Goal: Task Accomplishment & Management: Complete application form

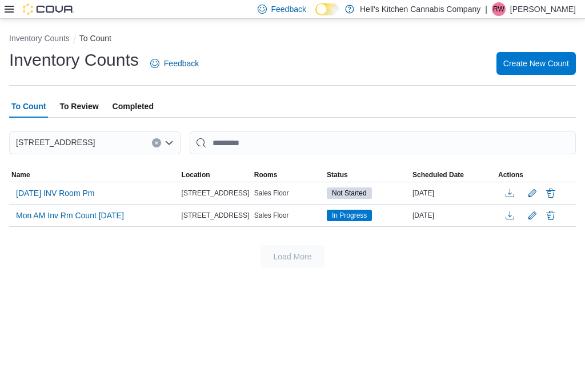
scroll to position [37, 0]
click at [545, 15] on p "[PERSON_NAME]" at bounding box center [543, 9] width 66 height 14
click at [411, 95] on div "To Count To Review Completed" at bounding box center [292, 106] width 566 height 23
click at [545, 58] on span "Create New Count" at bounding box center [536, 63] width 66 height 11
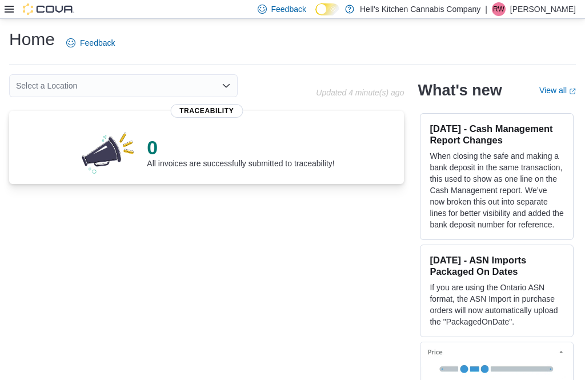
click at [19, 11] on div at bounding box center [40, 8] width 70 height 11
click at [2, 23] on div "Home Feedback Select a Location Updated 4 minute(s) ago 0 All invoices are succ…" at bounding box center [292, 212] width 585 height 386
click at [20, 3] on div at bounding box center [40, 9] width 70 height 18
click at [12, 9] on icon at bounding box center [9, 9] width 9 height 9
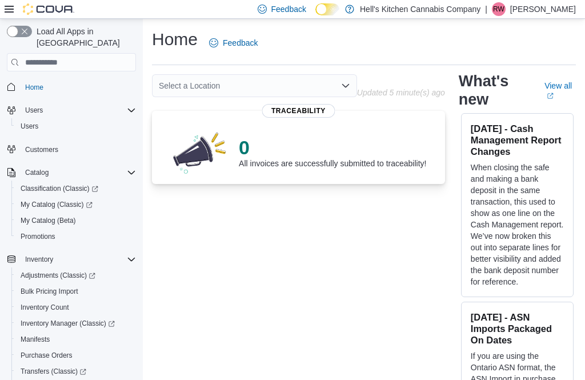
click at [5, 14] on icon at bounding box center [9, 9] width 9 height 9
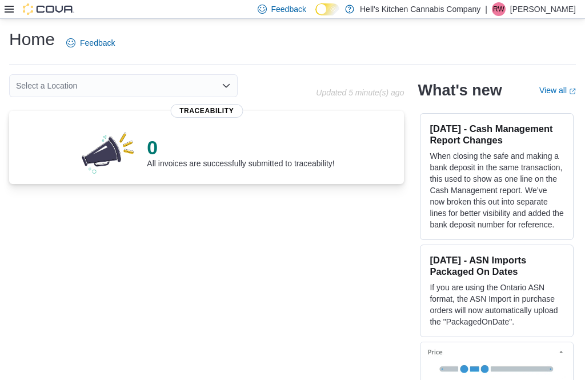
click at [3, 16] on div "Feedback Dark Mode Hell's Kitchen Cannabis Company | RW [PERSON_NAME]" at bounding box center [292, 9] width 585 height 19
click at [19, 12] on div at bounding box center [40, 8] width 70 height 11
click at [12, 6] on icon at bounding box center [9, 9] width 9 height 9
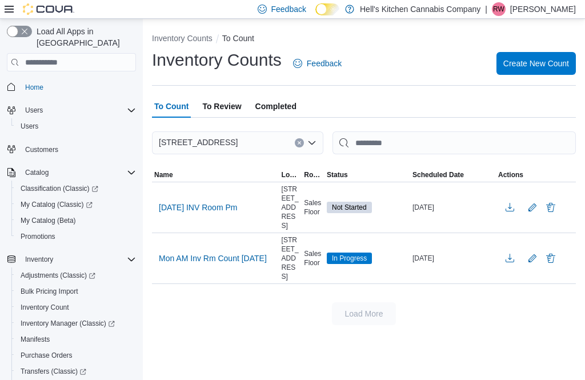
click at [533, 67] on span "Create New Count" at bounding box center [536, 63] width 66 height 11
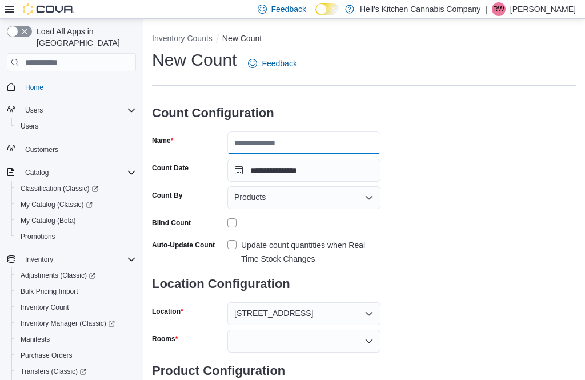
click at [359, 138] on input "Name" at bounding box center [303, 142] width 153 height 23
type input "**********"
click at [234, 245] on label "Update count quantities when Real Time Stock Changes" at bounding box center [303, 251] width 153 height 27
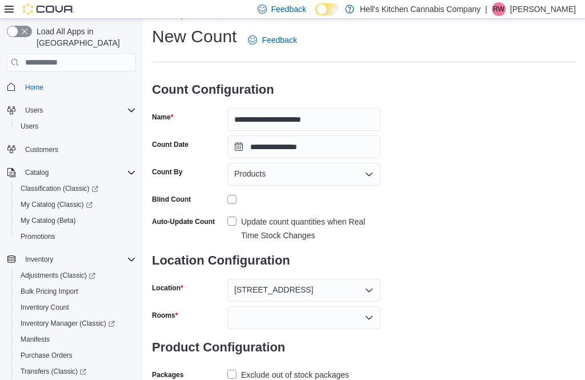
click at [369, 319] on icon "Open list of options" at bounding box center [368, 317] width 7 height 3
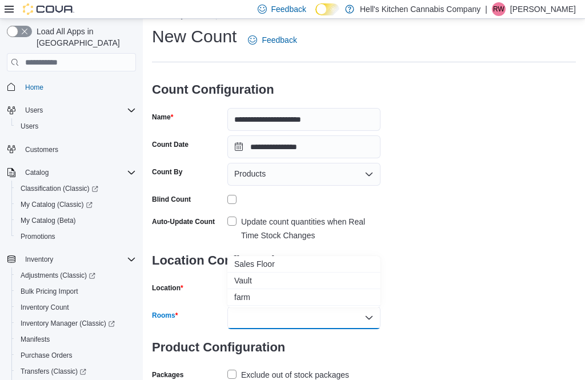
click at [353, 266] on span "Sales Floor" at bounding box center [303, 263] width 139 height 11
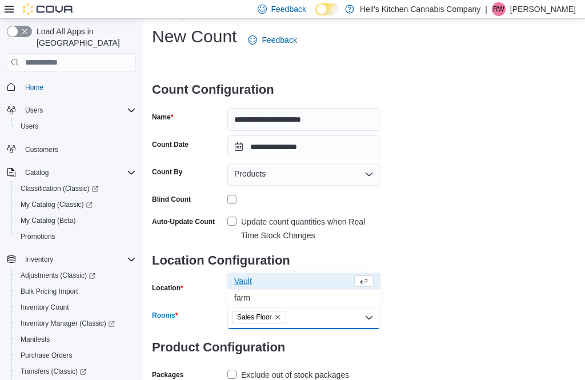
click at [350, 321] on div "Sales Floor Combo box. Selected. Sales Floor. Press Backspace to delete Sales F…" at bounding box center [303, 317] width 153 height 23
click at [335, 274] on button "Vault" at bounding box center [303, 281] width 153 height 17
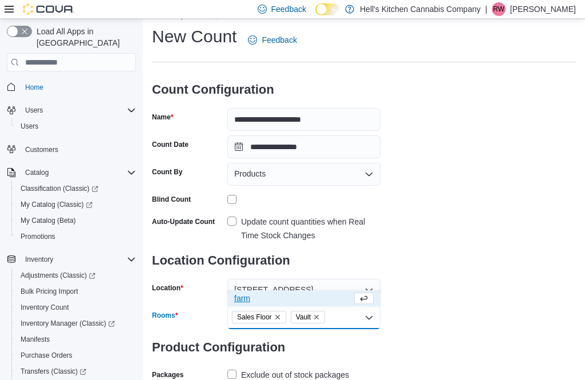
click at [279, 319] on icon "Remove Sales Floor from selection in this group" at bounding box center [277, 316] width 7 height 7
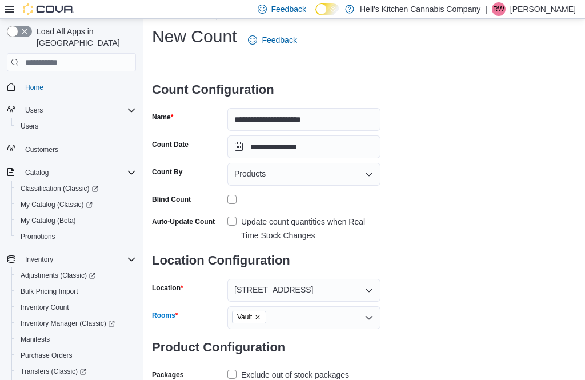
click at [470, 229] on div "**********" at bounding box center [364, 217] width 424 height 385
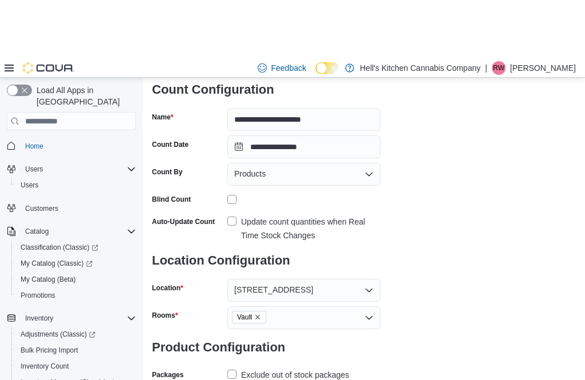
scroll to position [51, 0]
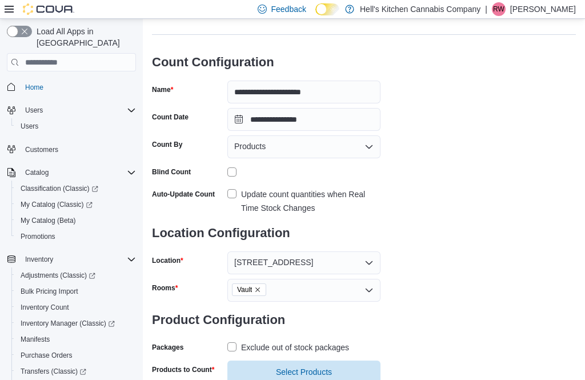
click at [296, 332] on h3 "Product Configuration" at bounding box center [266, 319] width 228 height 37
click at [289, 354] on div "Exclude out of stock packages" at bounding box center [295, 347] width 108 height 14
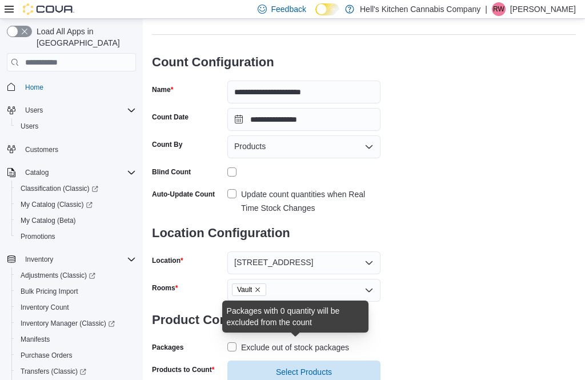
click at [283, 366] on span "Select Products" at bounding box center [303, 371] width 139 height 23
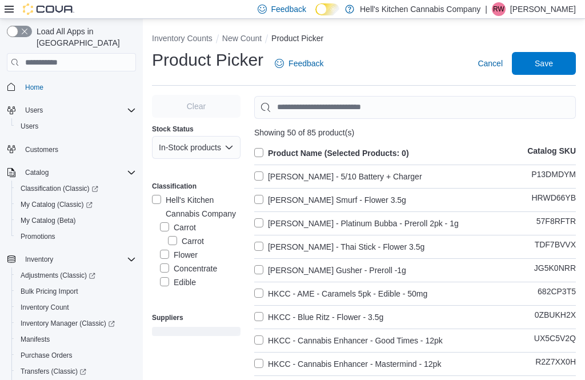
click at [426, 153] on div "Product Name (Selected Products: 0) Catalog SKU" at bounding box center [414, 153] width 321 height 14
click at [270, 147] on label "Product Name (Selected Products: 0)" at bounding box center [331, 153] width 155 height 14
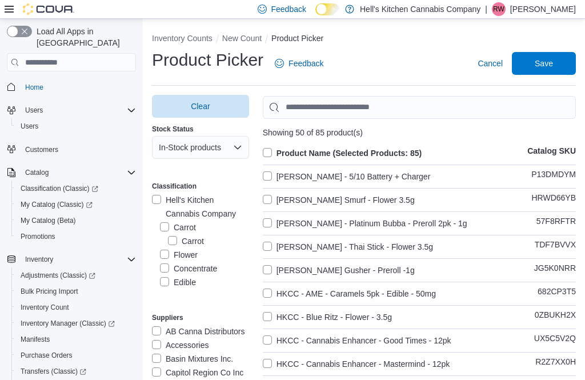
click at [289, 182] on label "[PERSON_NAME] - 5/10 Battery + Charger" at bounding box center [347, 177] width 168 height 14
click at [288, 182] on label "[PERSON_NAME] - 5/10 Battery + Charger" at bounding box center [347, 177] width 168 height 14
click at [557, 66] on span "Save" at bounding box center [543, 63] width 50 height 23
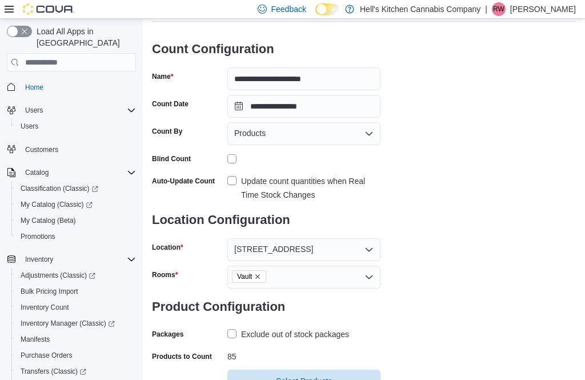
scroll to position [73, 0]
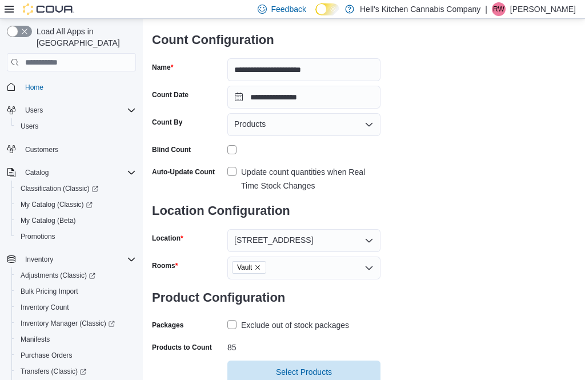
click at [304, 370] on span "Select Products" at bounding box center [304, 371] width 56 height 11
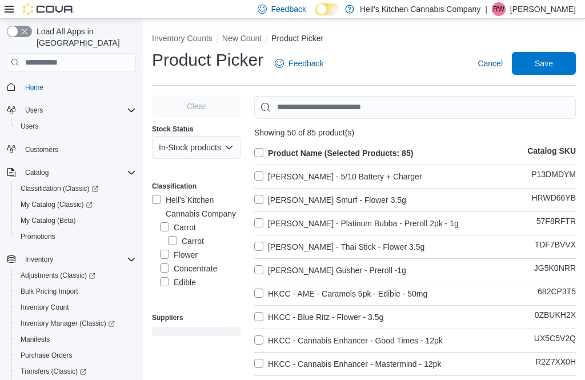
click at [559, 67] on span "Save" at bounding box center [543, 63] width 50 height 23
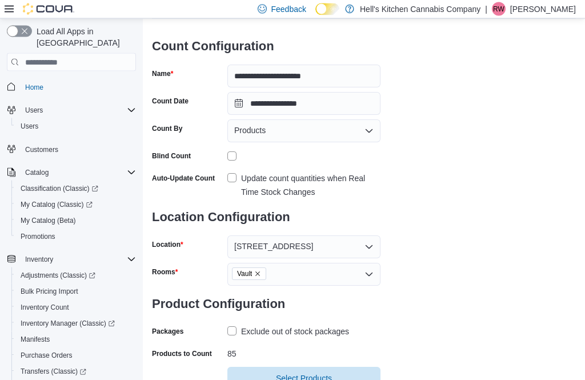
scroll to position [73, 0]
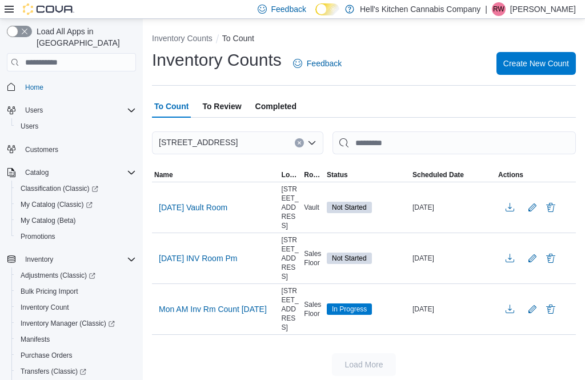
click at [227, 216] on span "[DATE] Vault Room" at bounding box center [193, 207] width 68 height 17
click at [219, 194] on td "[DATE] Vault Room" at bounding box center [215, 207] width 127 height 51
click at [232, 214] on button "[DATE] Vault Room" at bounding box center [193, 207] width 78 height 17
click at [244, 225] on td "[DATE] Vault Room" at bounding box center [215, 207] width 127 height 51
click at [219, 229] on td "[DATE] Vault Room" at bounding box center [215, 207] width 127 height 51
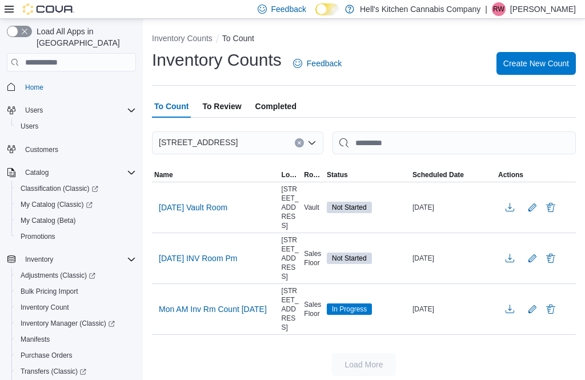
click at [219, 229] on td "[DATE] Vault Room" at bounding box center [215, 207] width 127 height 51
click at [222, 182] on span "Name" at bounding box center [215, 175] width 127 height 14
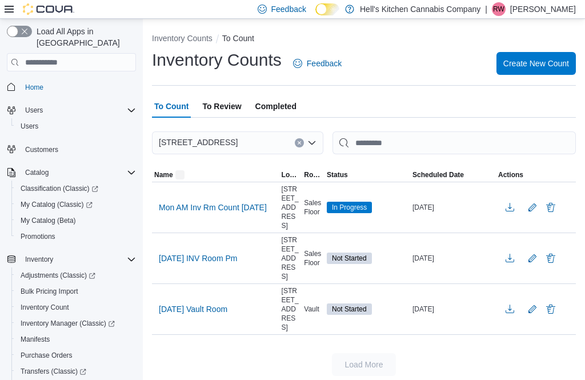
click at [217, 212] on span "Mon AM Inv Rm Count [DATE]" at bounding box center [213, 206] width 108 height 11
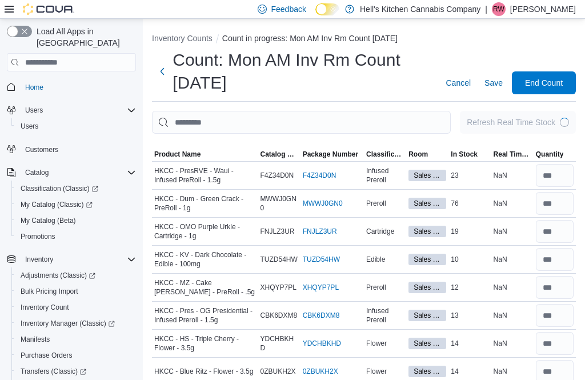
click at [166, 78] on button "Next" at bounding box center [162, 71] width 21 height 23
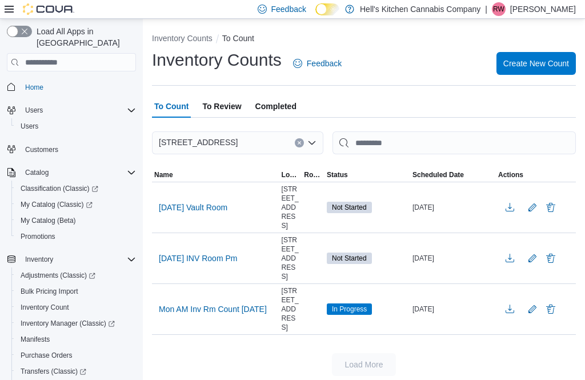
click at [227, 209] on span "[DATE] Vault Room" at bounding box center [193, 206] width 68 height 11
click at [224, 216] on span "[DATE] Vault Room" at bounding box center [193, 207] width 68 height 17
click at [203, 209] on span "[DATE] Vault Room" at bounding box center [193, 206] width 68 height 11
click at [205, 212] on span "[DATE] Vault Room" at bounding box center [193, 206] width 68 height 11
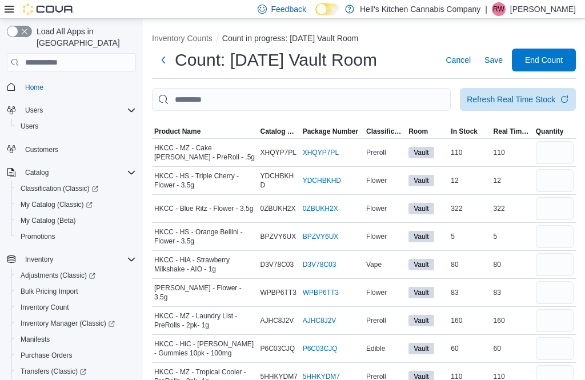
click at [372, 126] on span "Classification" at bounding box center [385, 131] width 42 height 14
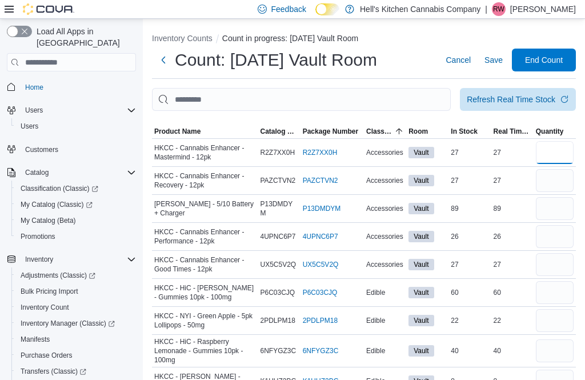
click at [548, 159] on input "number" at bounding box center [554, 152] width 38 height 23
